Goal: Transaction & Acquisition: Purchase product/service

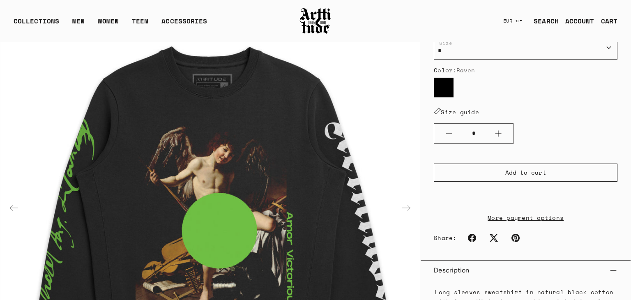
scroll to position [131, 0]
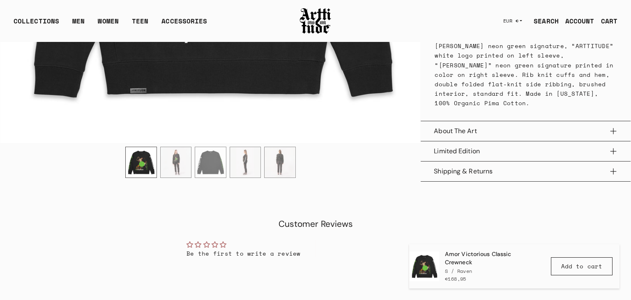
scroll to position [385, 0]
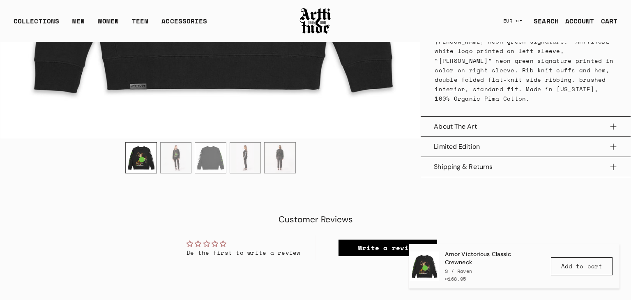
click at [182, 147] on img "2 / 5" at bounding box center [176, 157] width 31 height 31
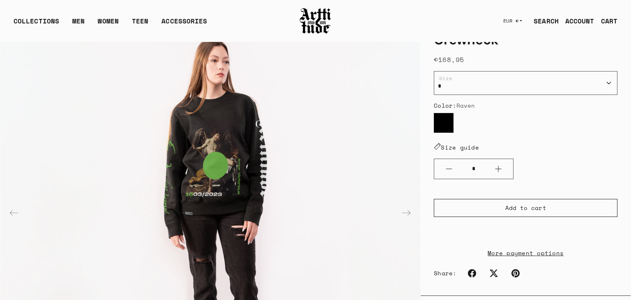
scroll to position [74, 0]
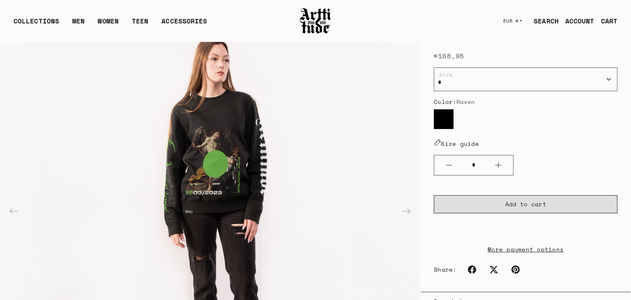
click at [552, 206] on button "Add to cart" at bounding box center [526, 204] width 184 height 18
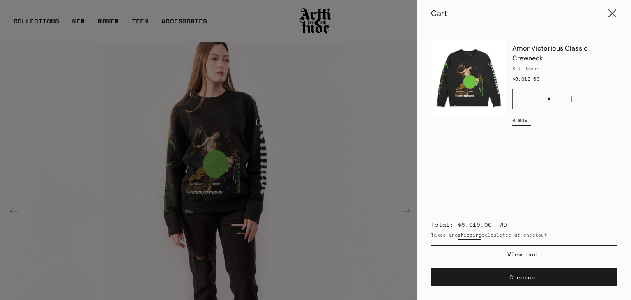
click at [615, 15] on button "Close cart" at bounding box center [613, 14] width 20 height 20
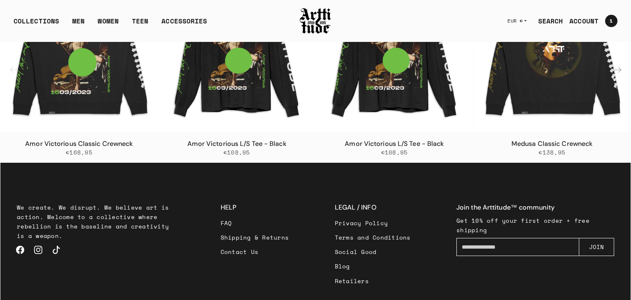
scroll to position [775, 0]
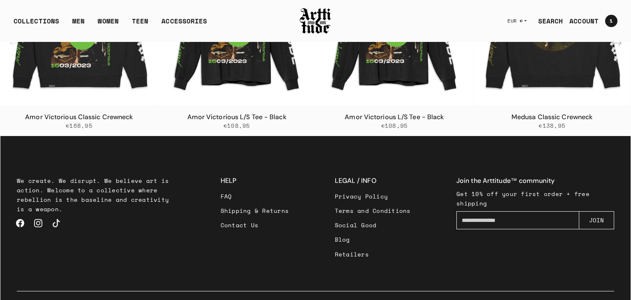
click at [251, 218] on link "Contact Us" at bounding box center [255, 225] width 69 height 14
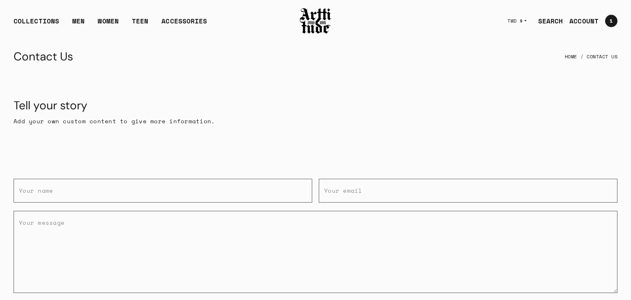
scroll to position [254, 0]
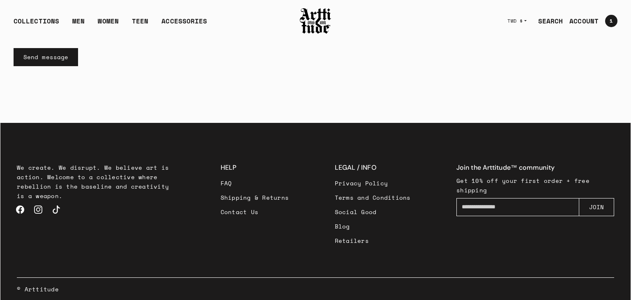
click at [273, 195] on link "Shipping & Returns" at bounding box center [255, 197] width 69 height 14
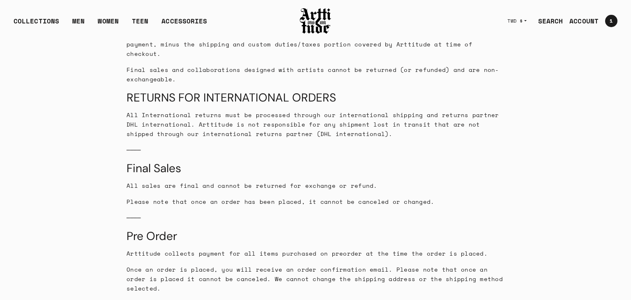
scroll to position [1151, 0]
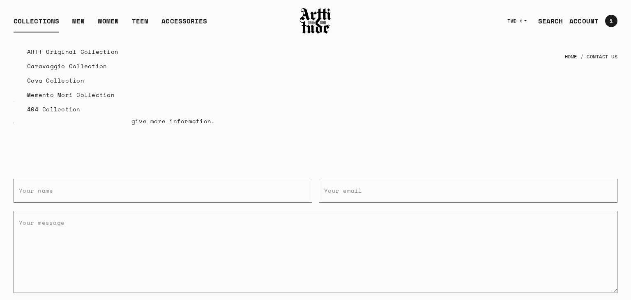
scroll to position [254, 0]
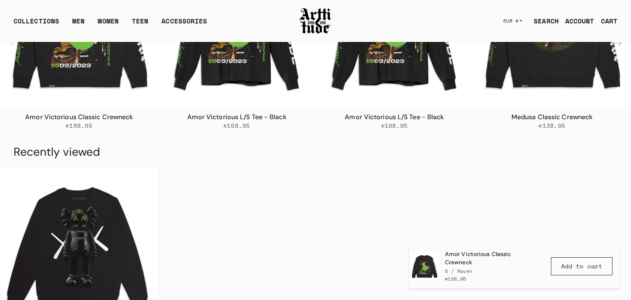
scroll to position [988, 0]
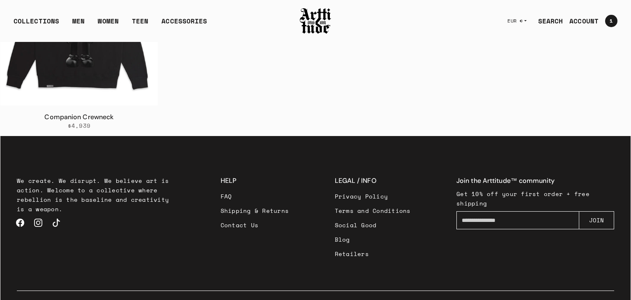
click at [18, 214] on link "Facebook" at bounding box center [20, 223] width 18 height 18
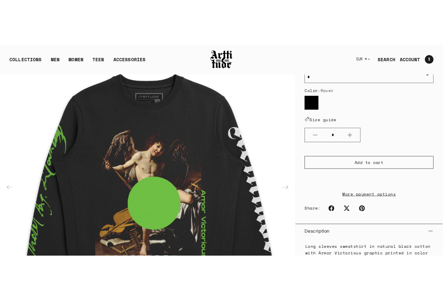
scroll to position [120, 0]
